Goal: Check status: Check status

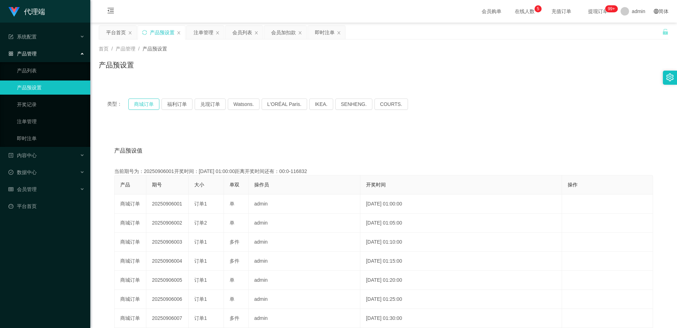
click at [148, 103] on button "商城订单" at bounding box center [143, 103] width 31 height 11
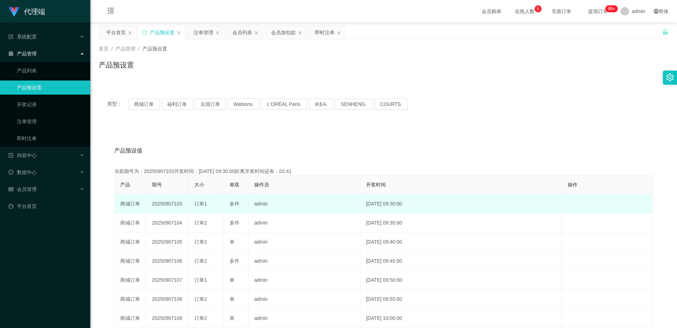
click at [171, 209] on td "20250907103" at bounding box center [167, 203] width 42 height 19
click at [173, 204] on td "20250907103" at bounding box center [167, 203] width 42 height 19
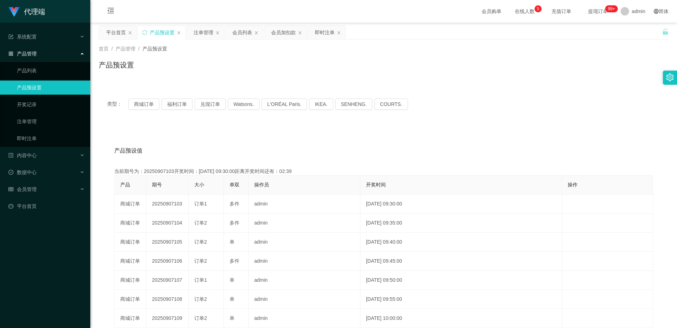
copy td "20250907103"
click at [203, 32] on div "注单管理" at bounding box center [204, 32] width 20 height 13
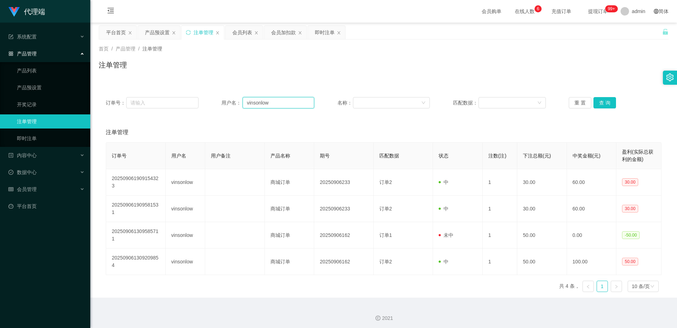
click at [265, 106] on input "vinsonlow" at bounding box center [279, 102] width 72 height 11
paste input "Renchuanqing"
type input "Renchuanqing"
click at [599, 103] on button "查 询" at bounding box center [605, 102] width 23 height 11
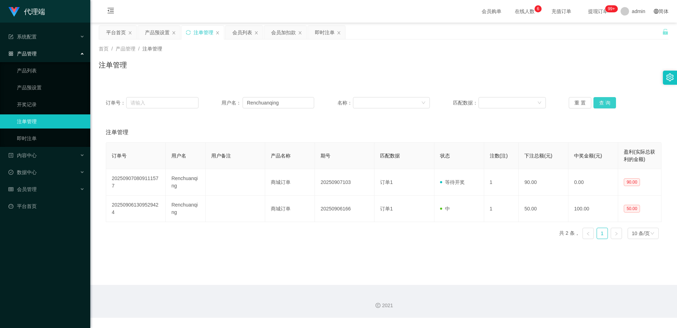
click at [594, 102] on button "查 询" at bounding box center [605, 102] width 23 height 11
